Goal: Transaction & Acquisition: Book appointment/travel/reservation

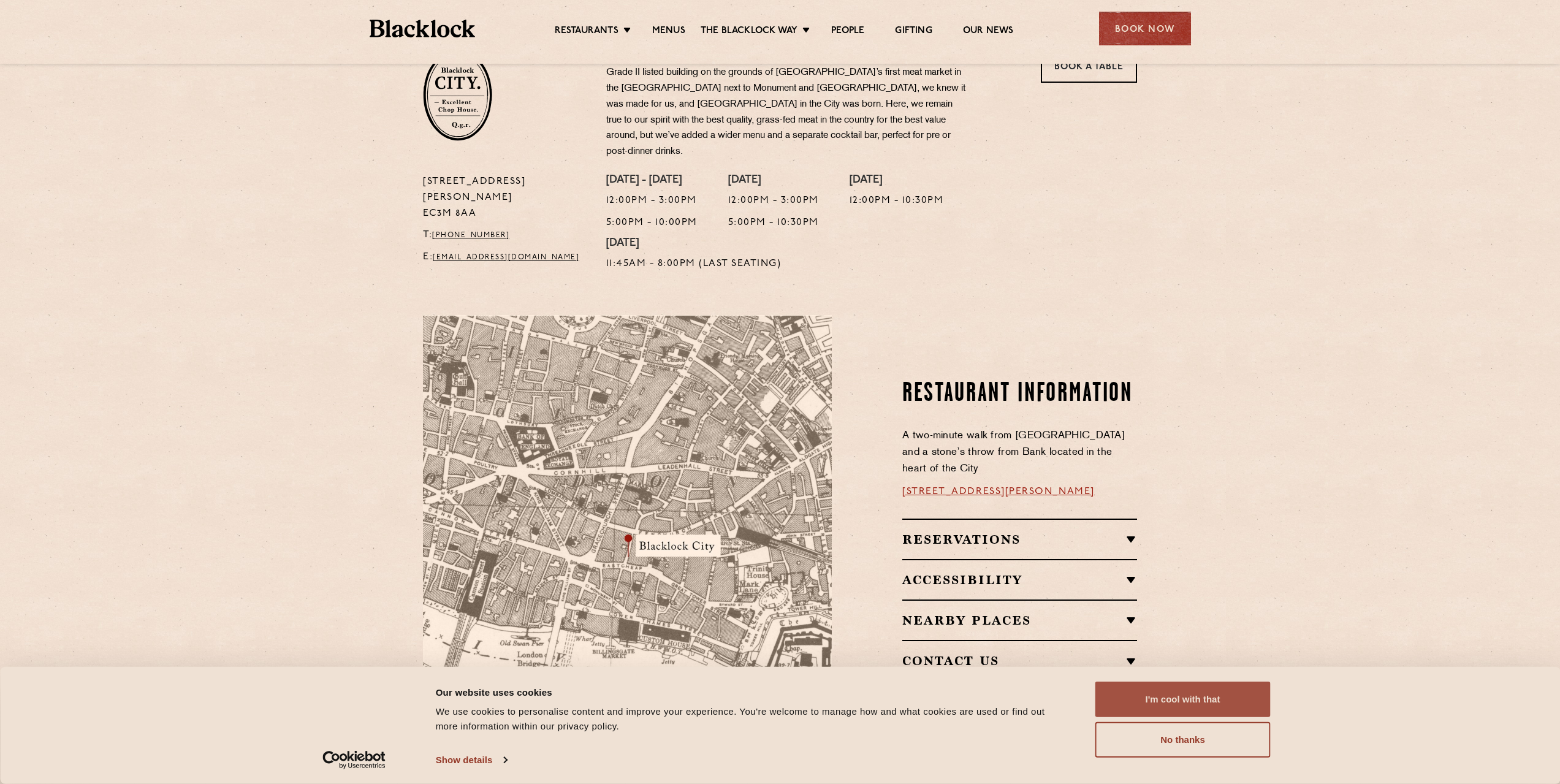
click at [1216, 693] on button "I'm cool with that" at bounding box center [1183, 699] width 175 height 36
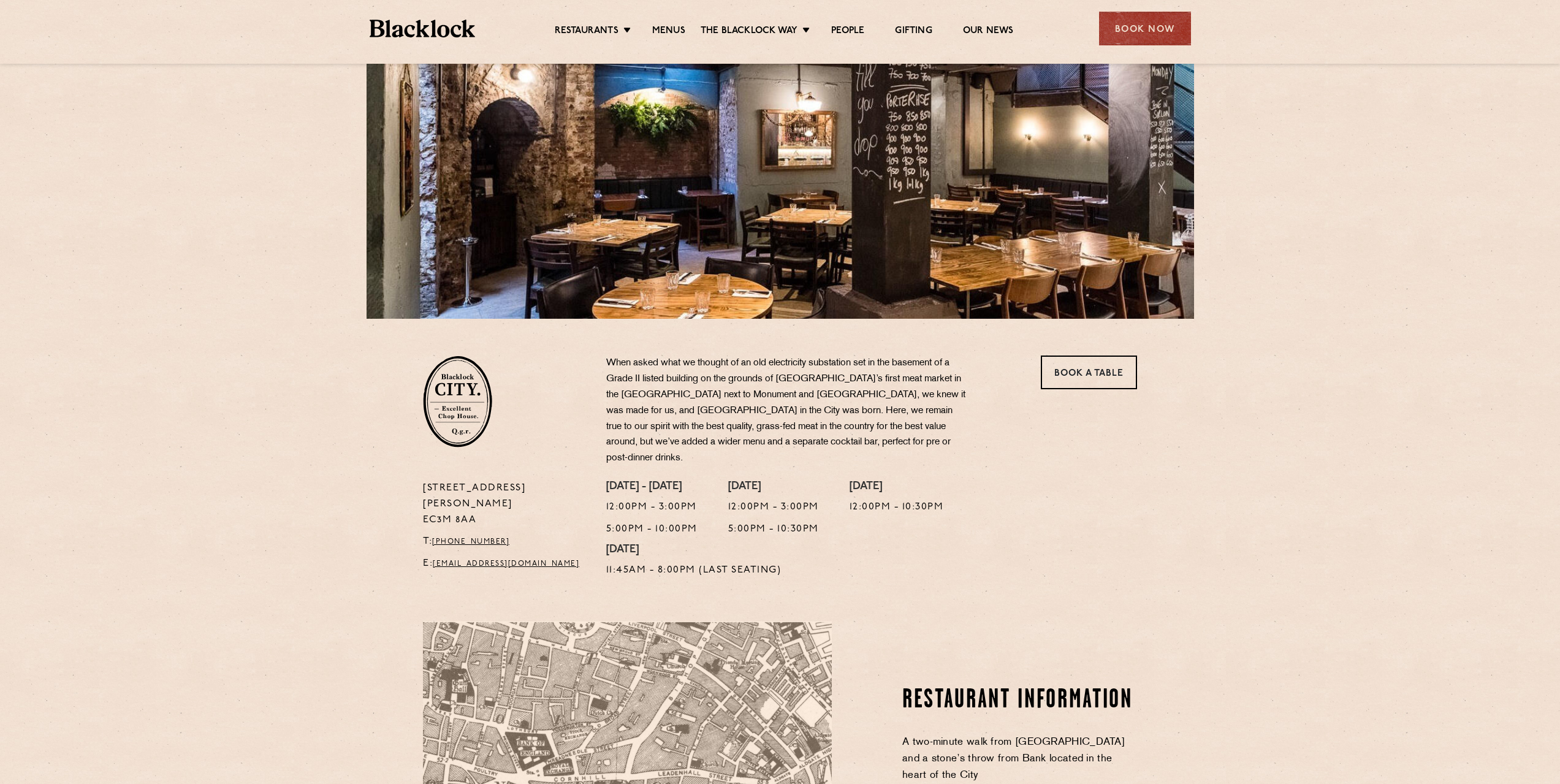
scroll to position [61, 0]
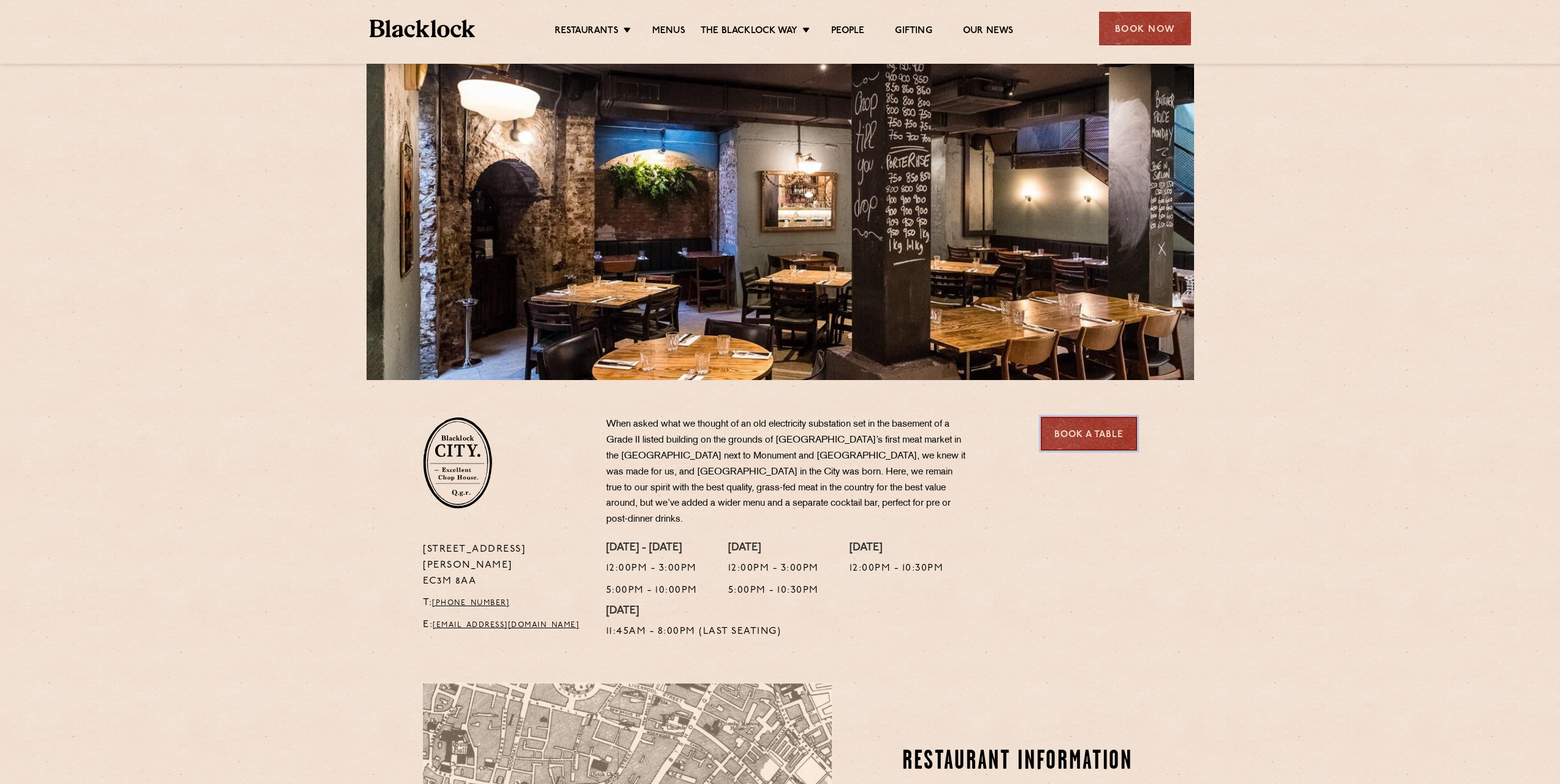
click at [1070, 432] on link "Book a Table" at bounding box center [1089, 433] width 97 height 34
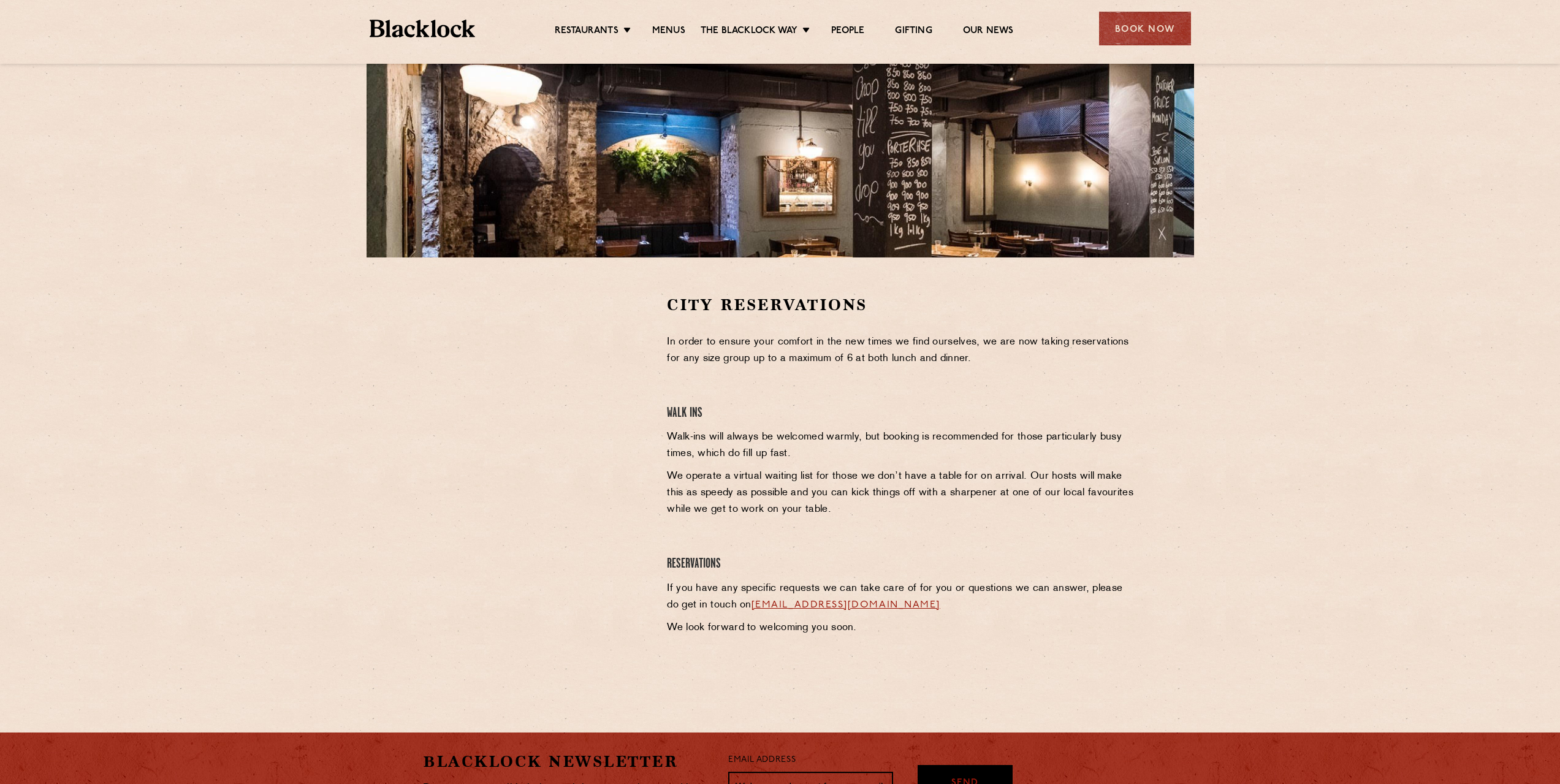
scroll to position [306, 0]
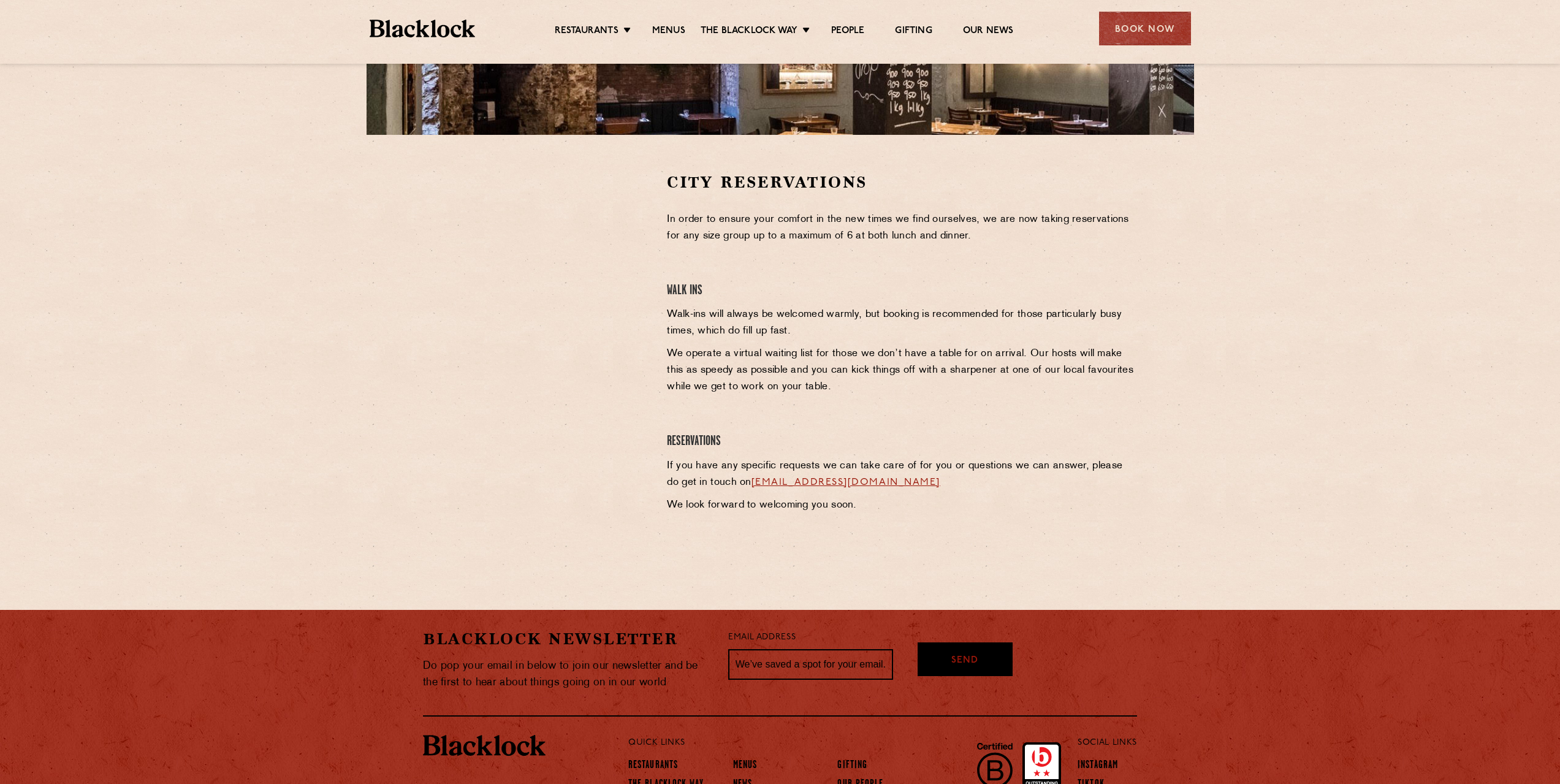
click at [439, 264] on div at bounding box center [536, 264] width 225 height 185
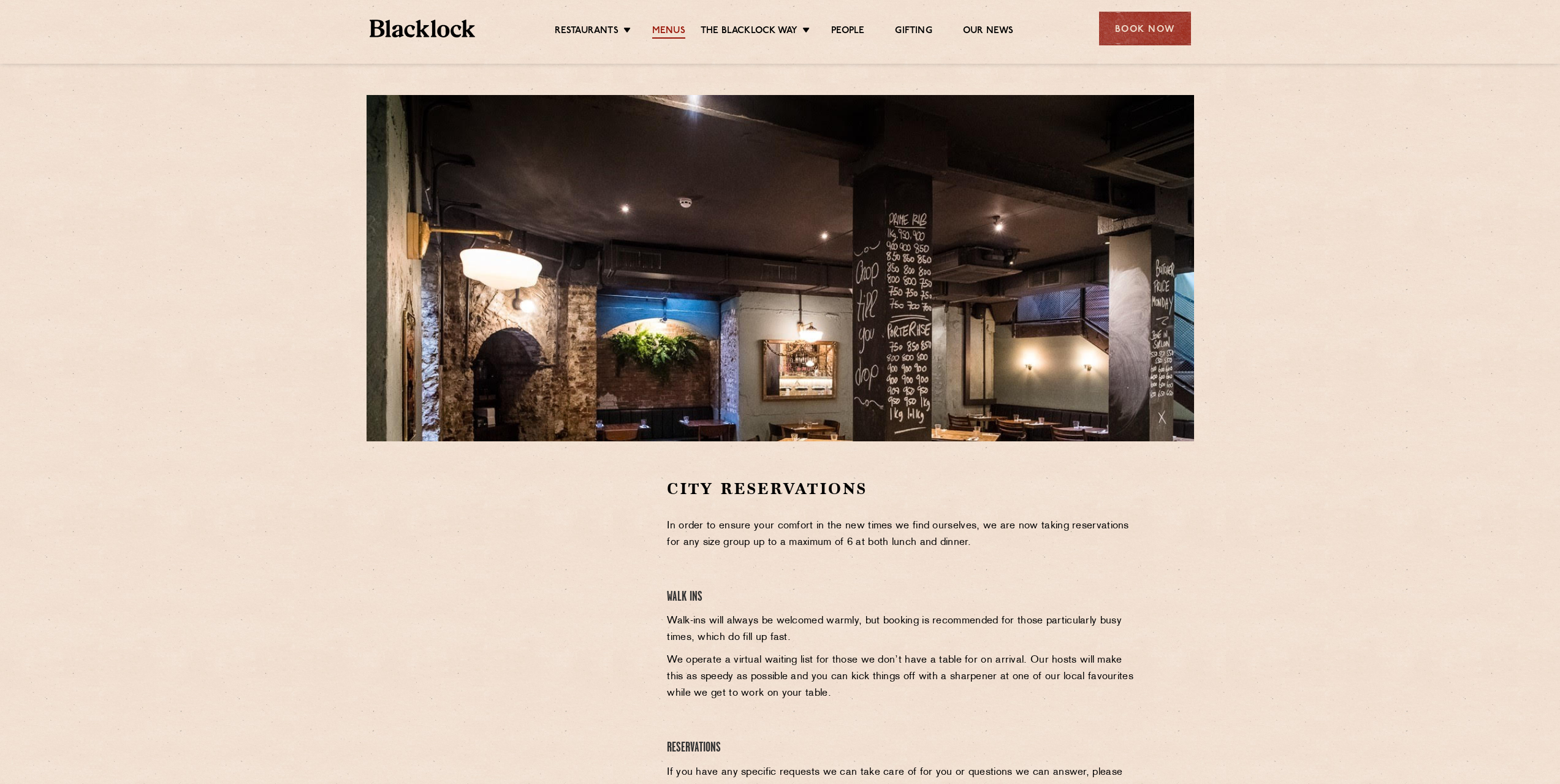
click at [661, 32] on link "Menus" at bounding box center [668, 32] width 33 height 14
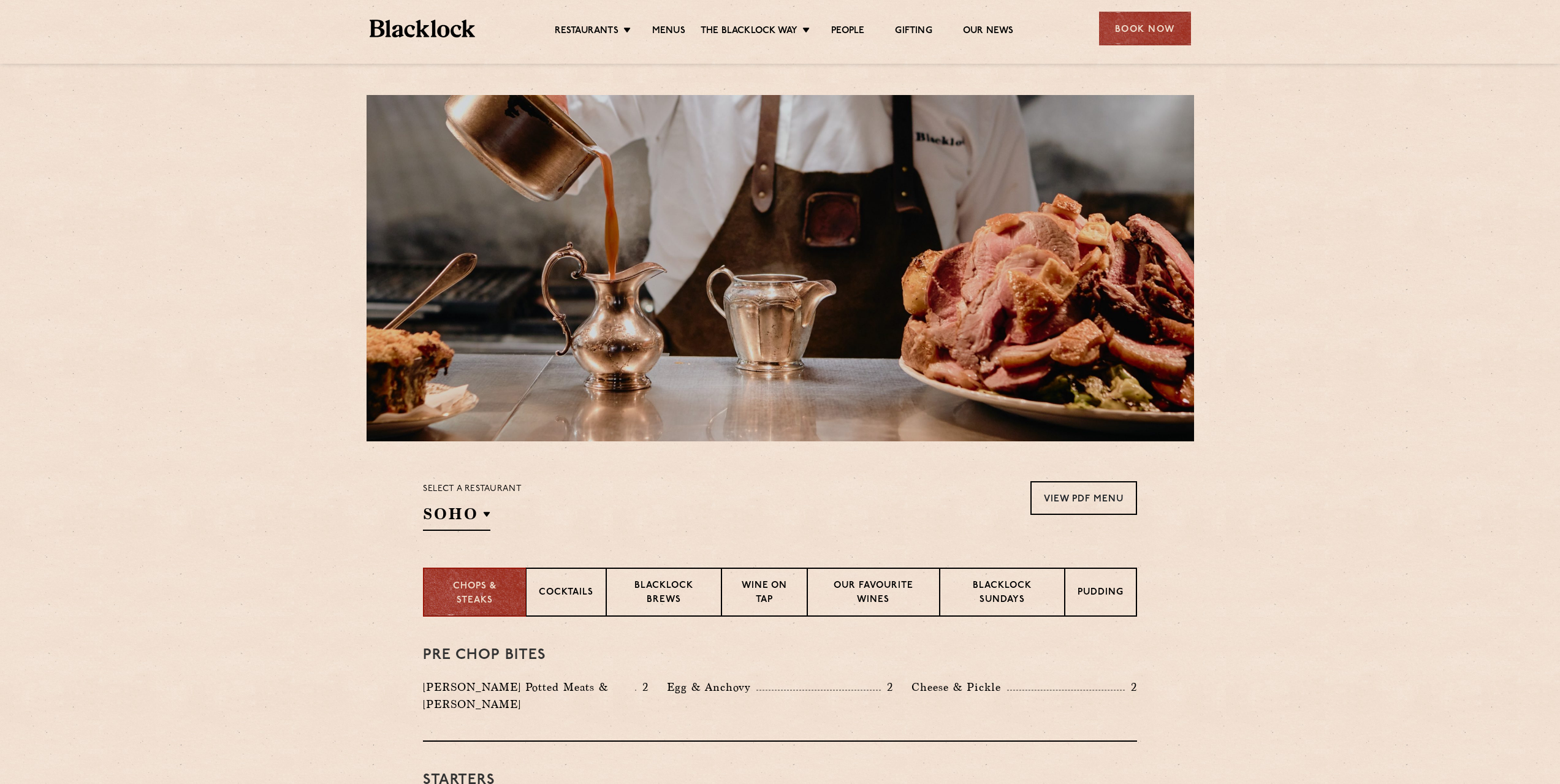
drag, startPoint x: 325, startPoint y: 573, endPoint x: 185, endPoint y: 132, distance: 462.7
click at [479, 514] on h2 "SOHO" at bounding box center [457, 516] width 68 height 28
click at [490, 590] on li "City" at bounding box center [484, 595] width 123 height 22
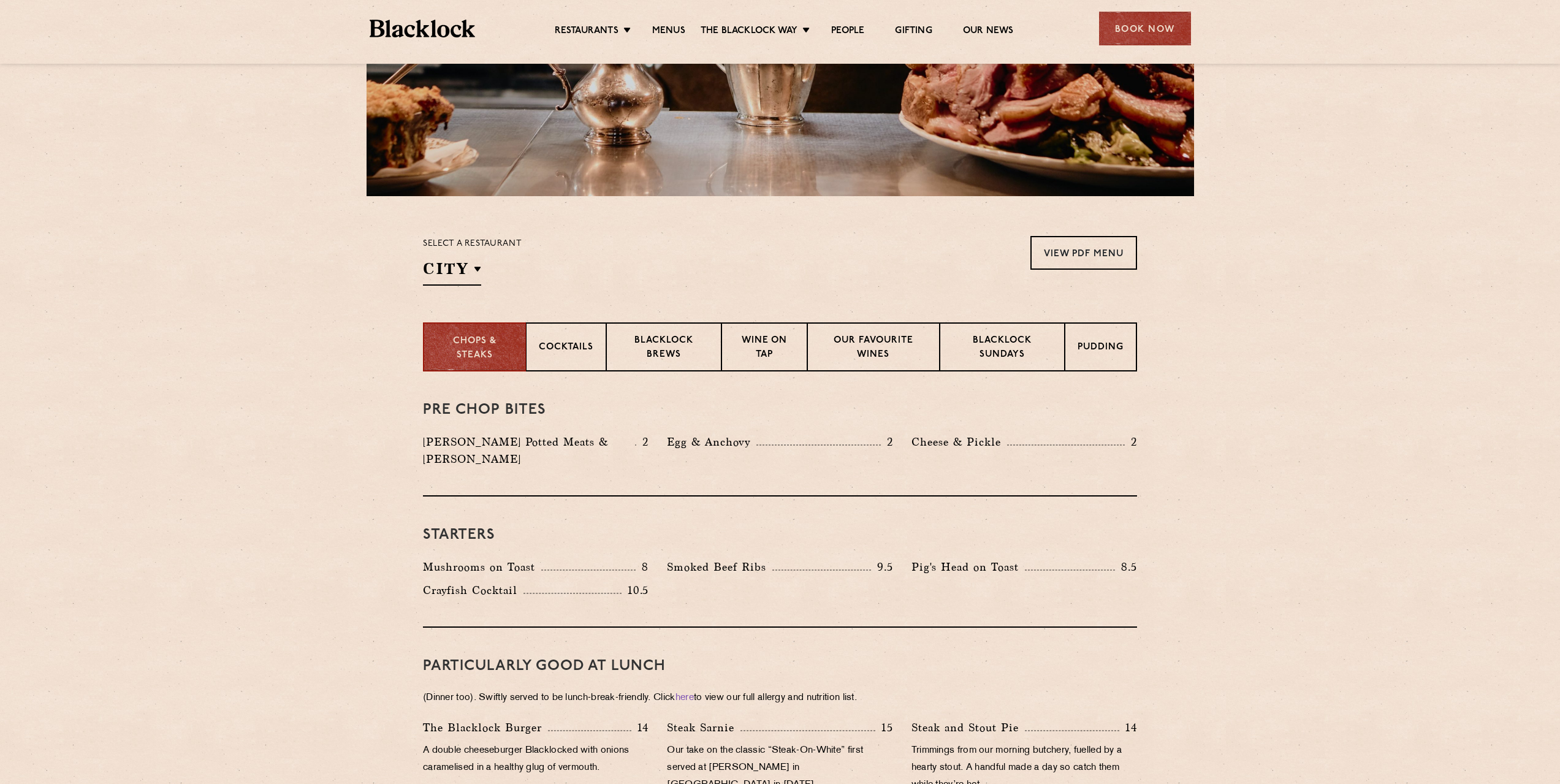
scroll to position [367, 0]
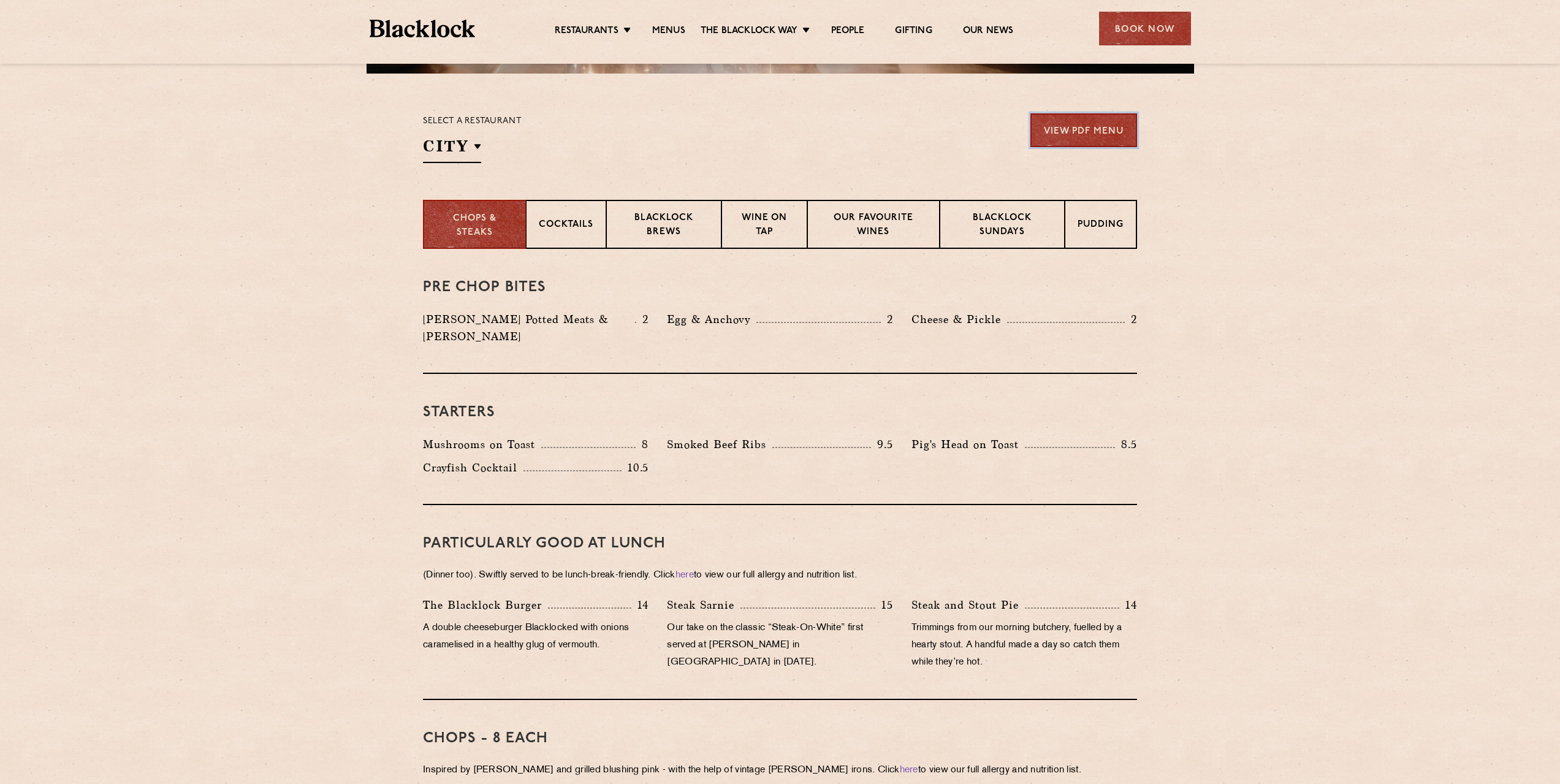
click at [1065, 125] on link "View PDF Menu" at bounding box center [1084, 130] width 107 height 34
